Goal: Check status

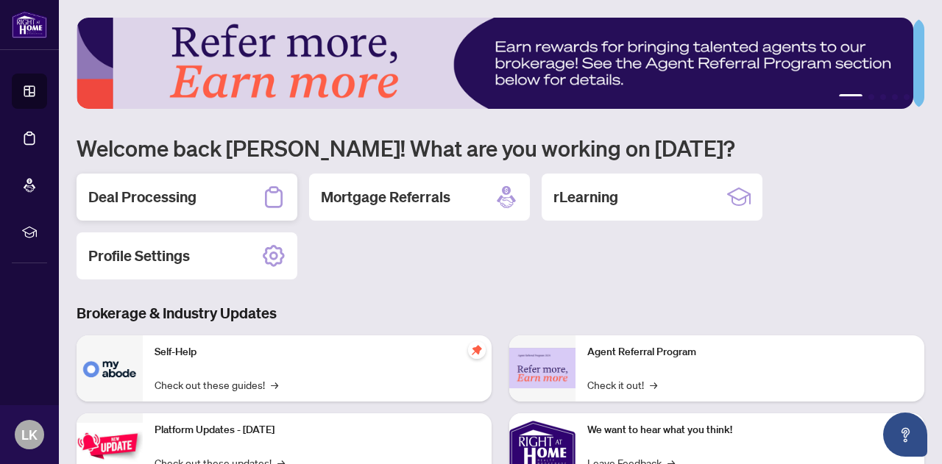
click at [135, 197] on h2 "Deal Processing" at bounding box center [142, 197] width 108 height 21
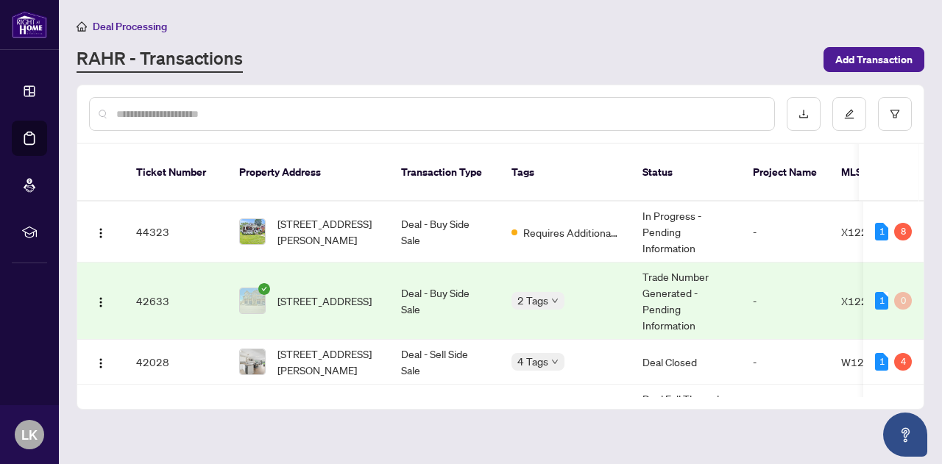
click at [150, 286] on td "42633" at bounding box center [175, 301] width 103 height 77
